Goal: Task Accomplishment & Management: Use online tool/utility

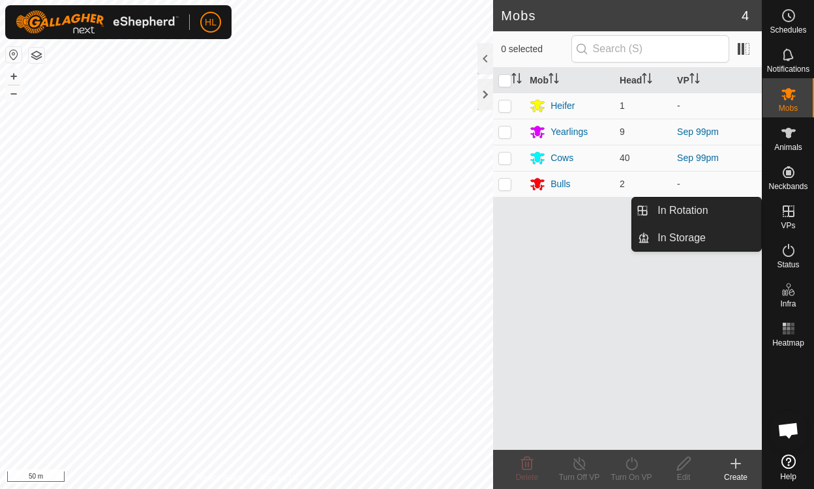
click at [787, 215] on icon at bounding box center [789, 211] width 12 height 12
click at [687, 207] on link "In Rotation" at bounding box center [706, 211] width 112 height 26
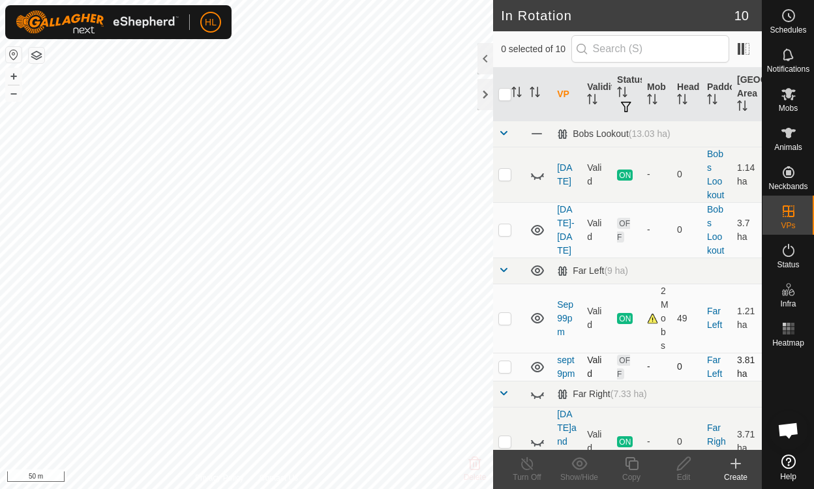
click at [509, 372] on p-checkbox at bounding box center [504, 366] width 13 height 10
checkbox input "true"
click at [682, 467] on icon at bounding box center [684, 464] width 16 height 16
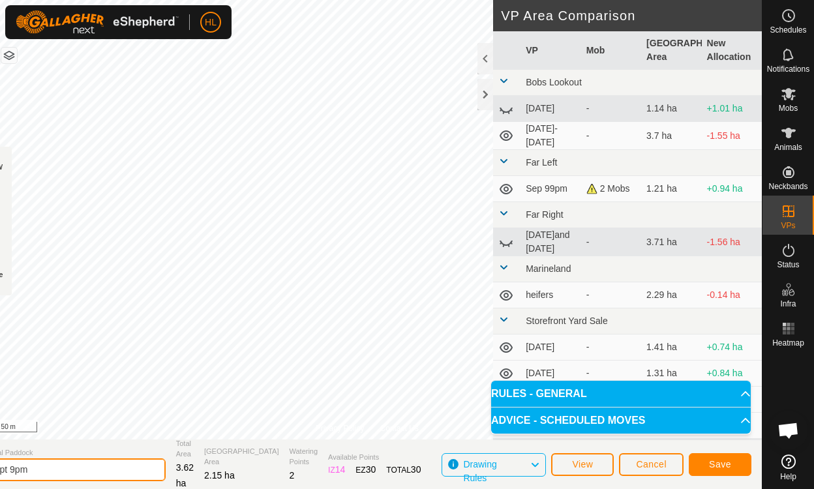
click at [43, 468] on input "sept 9pm" at bounding box center [74, 469] width 183 height 23
type input "sept 10pm"
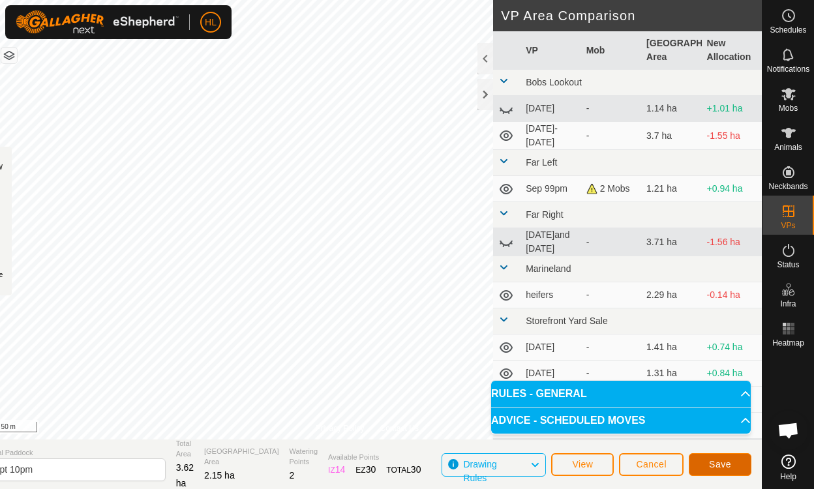
click at [702, 463] on button "Save" at bounding box center [720, 464] width 63 height 23
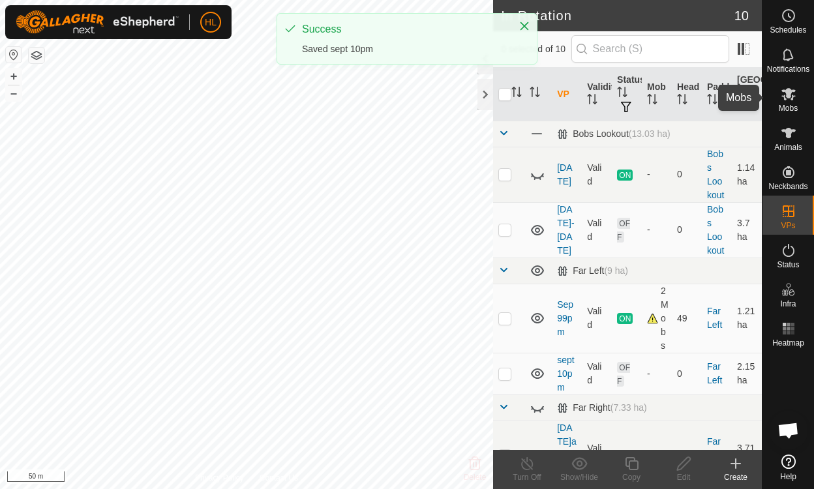
click at [788, 102] on es-mob-svg-icon at bounding box center [788, 93] width 23 height 21
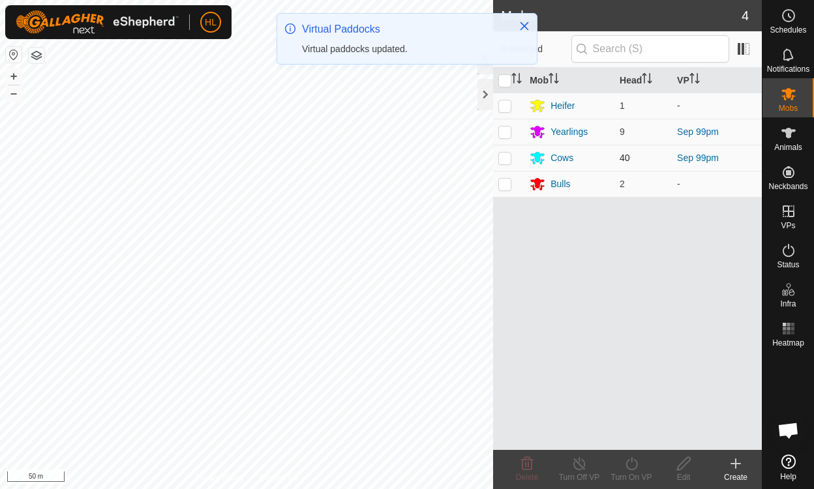
click at [502, 162] on p-checkbox at bounding box center [504, 158] width 13 height 10
checkbox input "true"
click at [506, 131] on p-checkbox at bounding box center [504, 132] width 13 height 10
checkbox input "true"
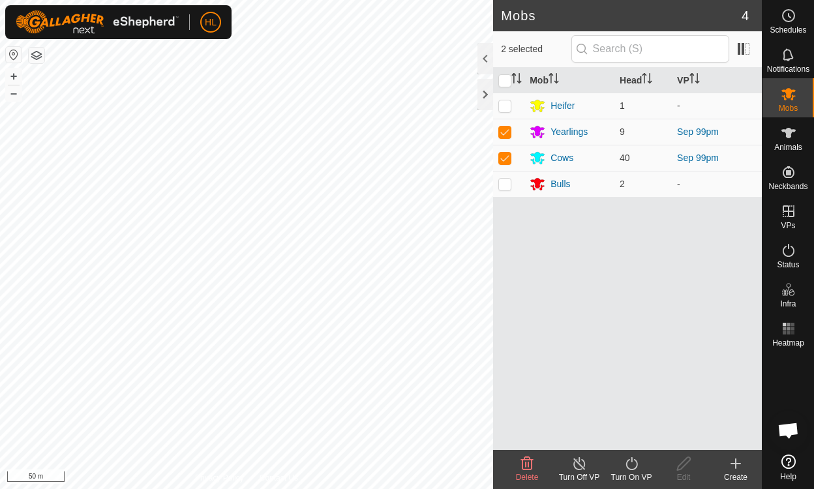
click at [631, 460] on icon at bounding box center [631, 463] width 12 height 13
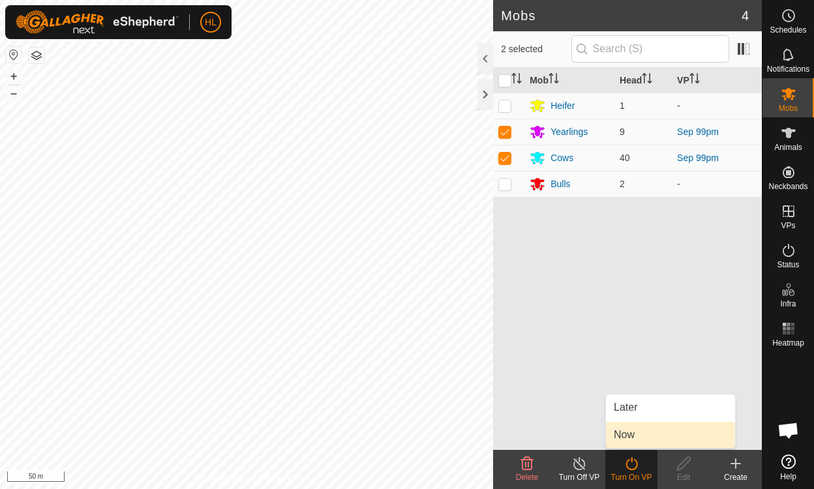
click at [623, 435] on link "Now" at bounding box center [670, 435] width 129 height 26
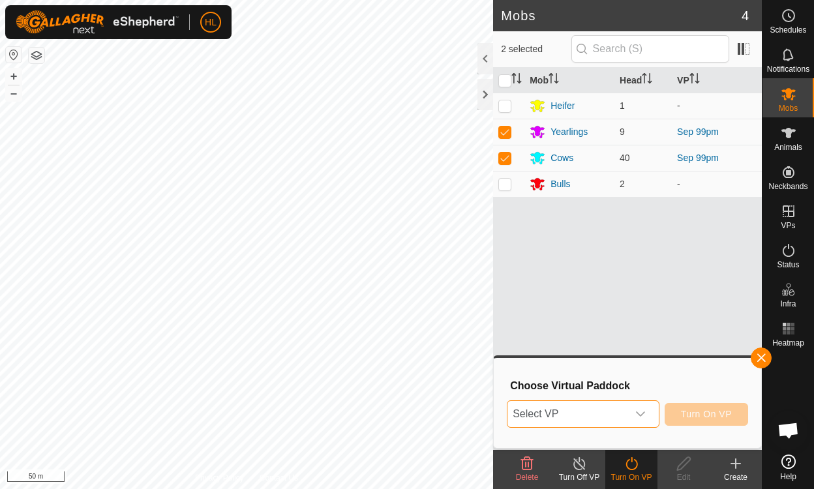
click at [556, 410] on span "Select VP" at bounding box center [566, 414] width 119 height 26
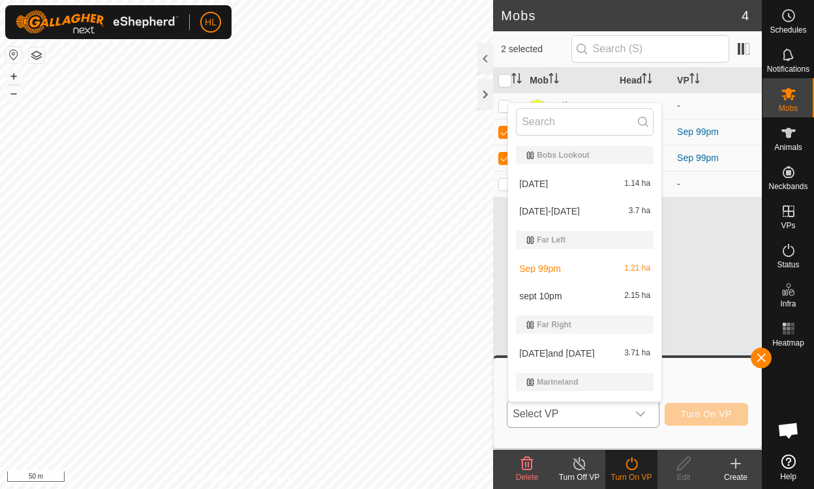
click at [542, 293] on li "sept 10pm 2.15 ha" at bounding box center [584, 296] width 153 height 26
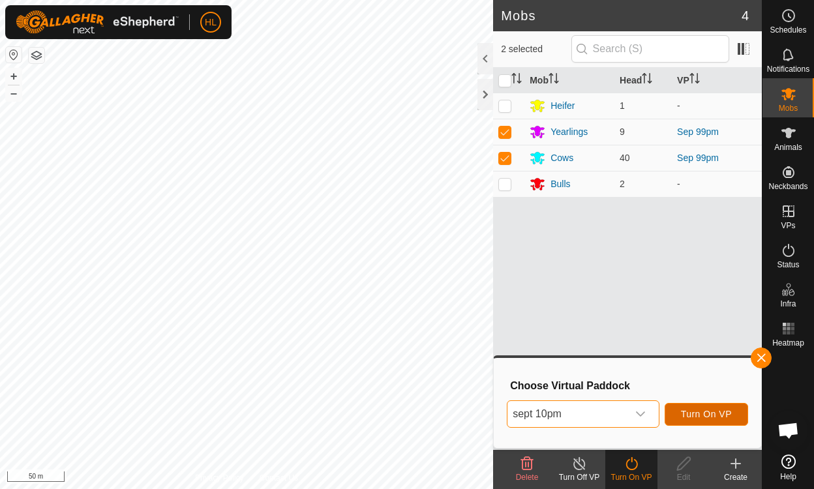
click at [693, 415] on span "Turn On VP" at bounding box center [706, 414] width 51 height 10
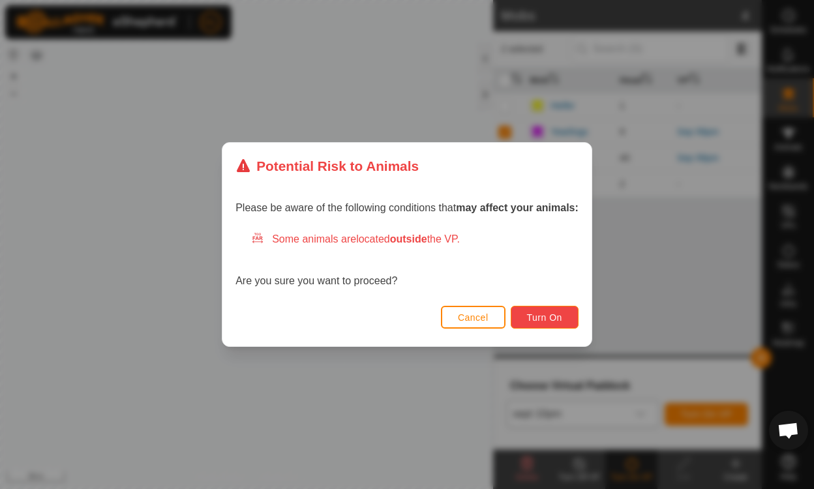
click at [538, 312] on span "Turn On" at bounding box center [544, 317] width 35 height 10
